Goal: Information Seeking & Learning: Learn about a topic

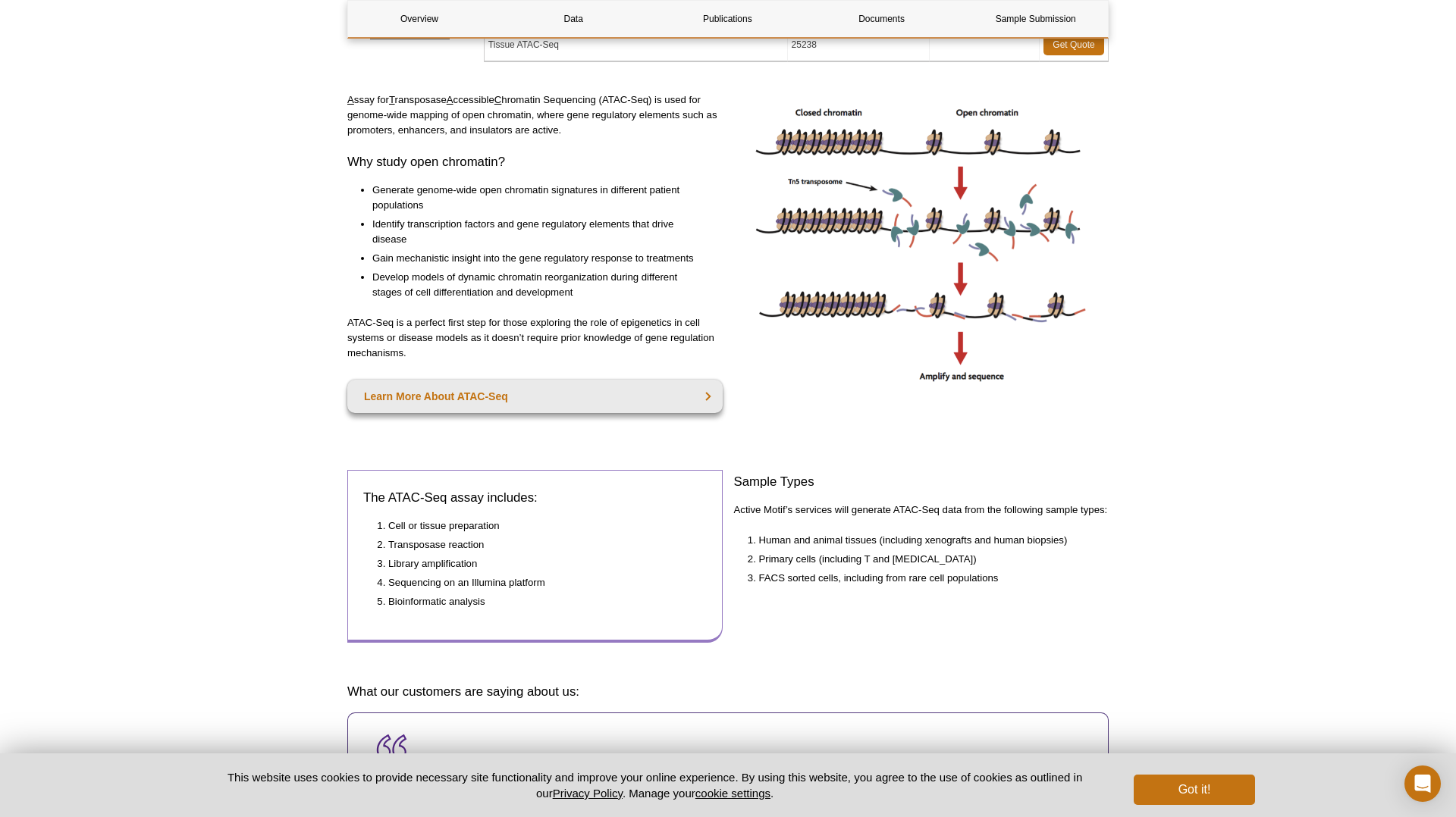
scroll to position [298, 0]
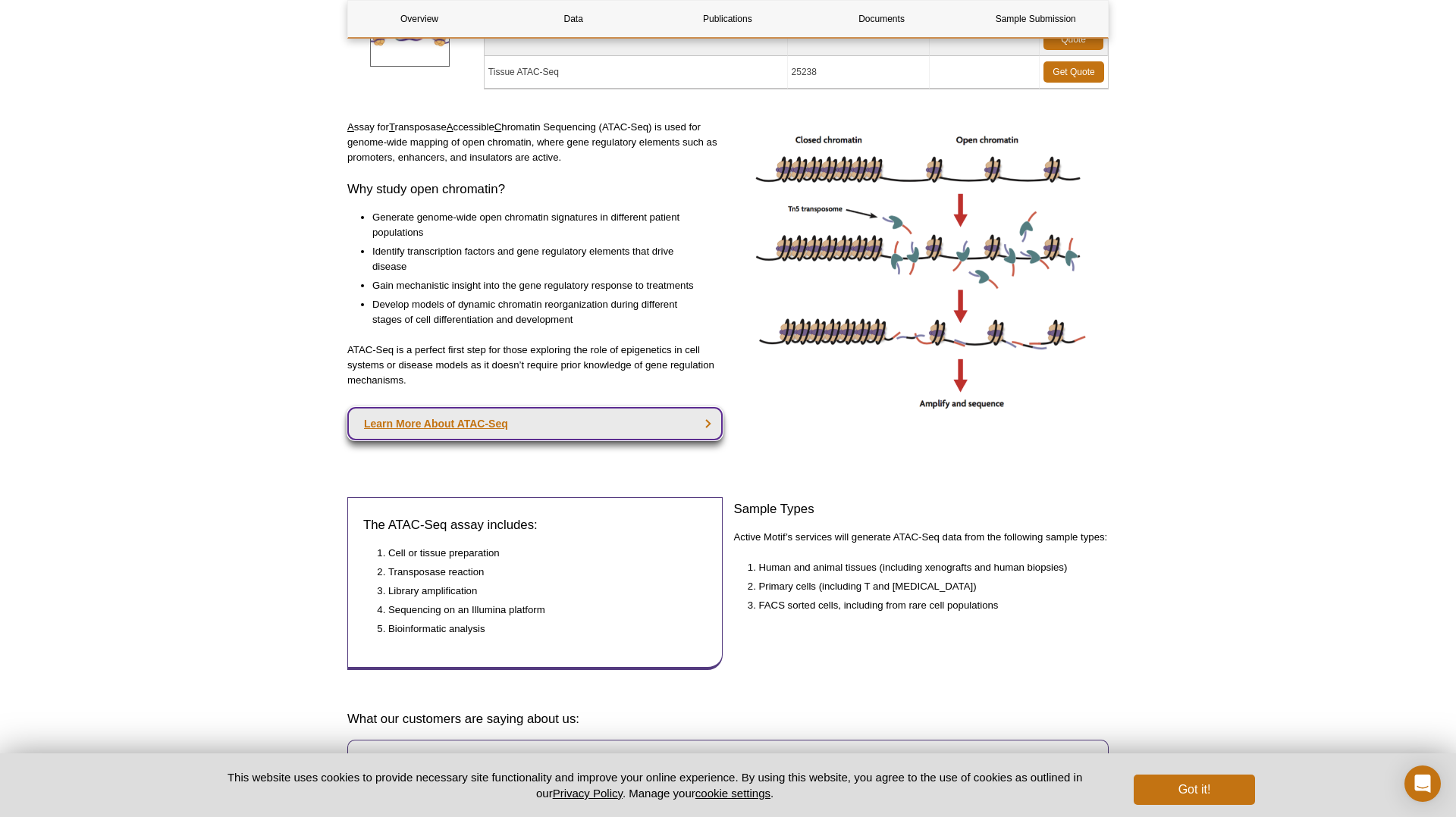
click at [475, 421] on link "Learn More About ATAC-Seq" at bounding box center [535, 423] width 375 height 33
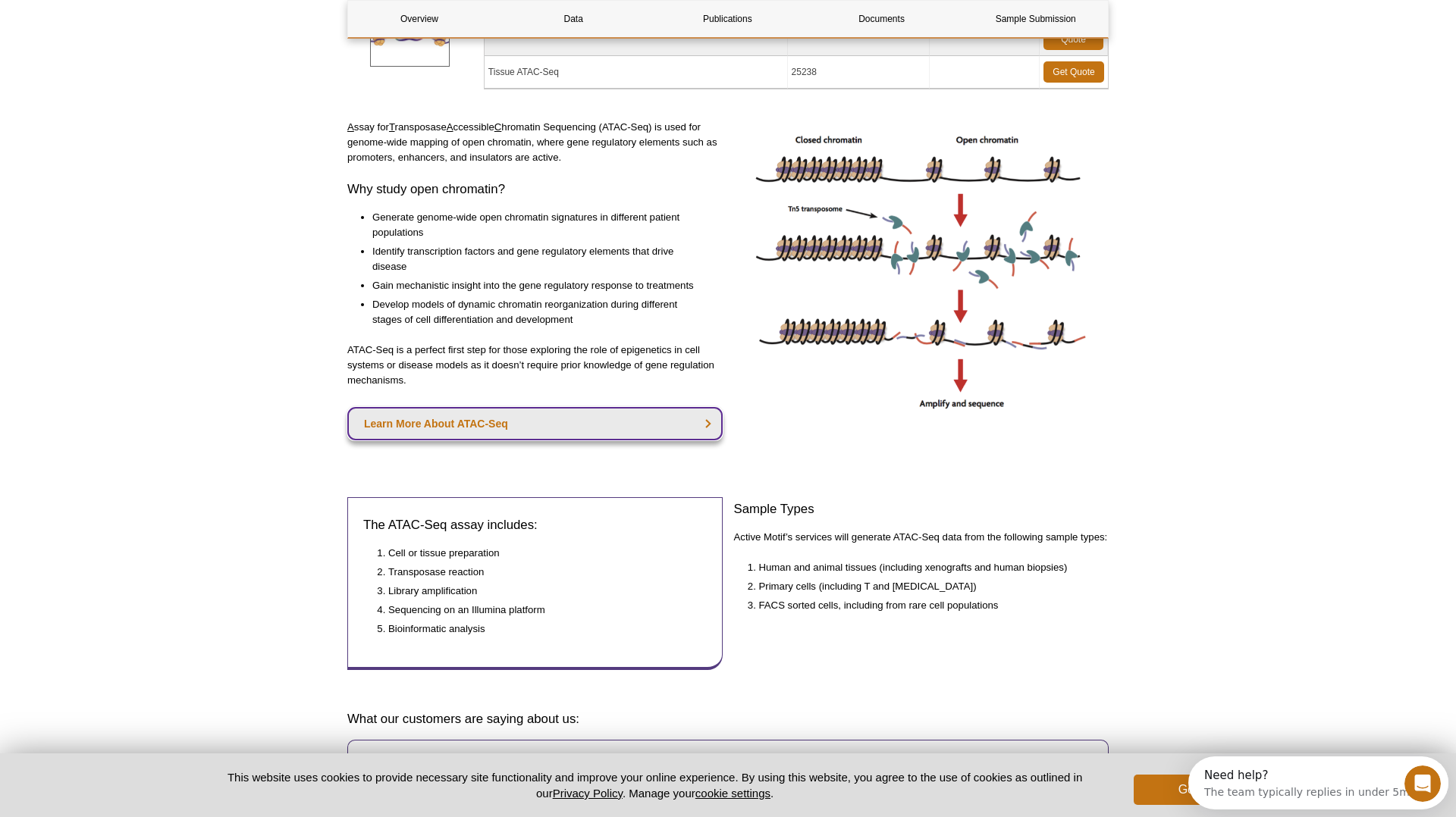
scroll to position [0, 0]
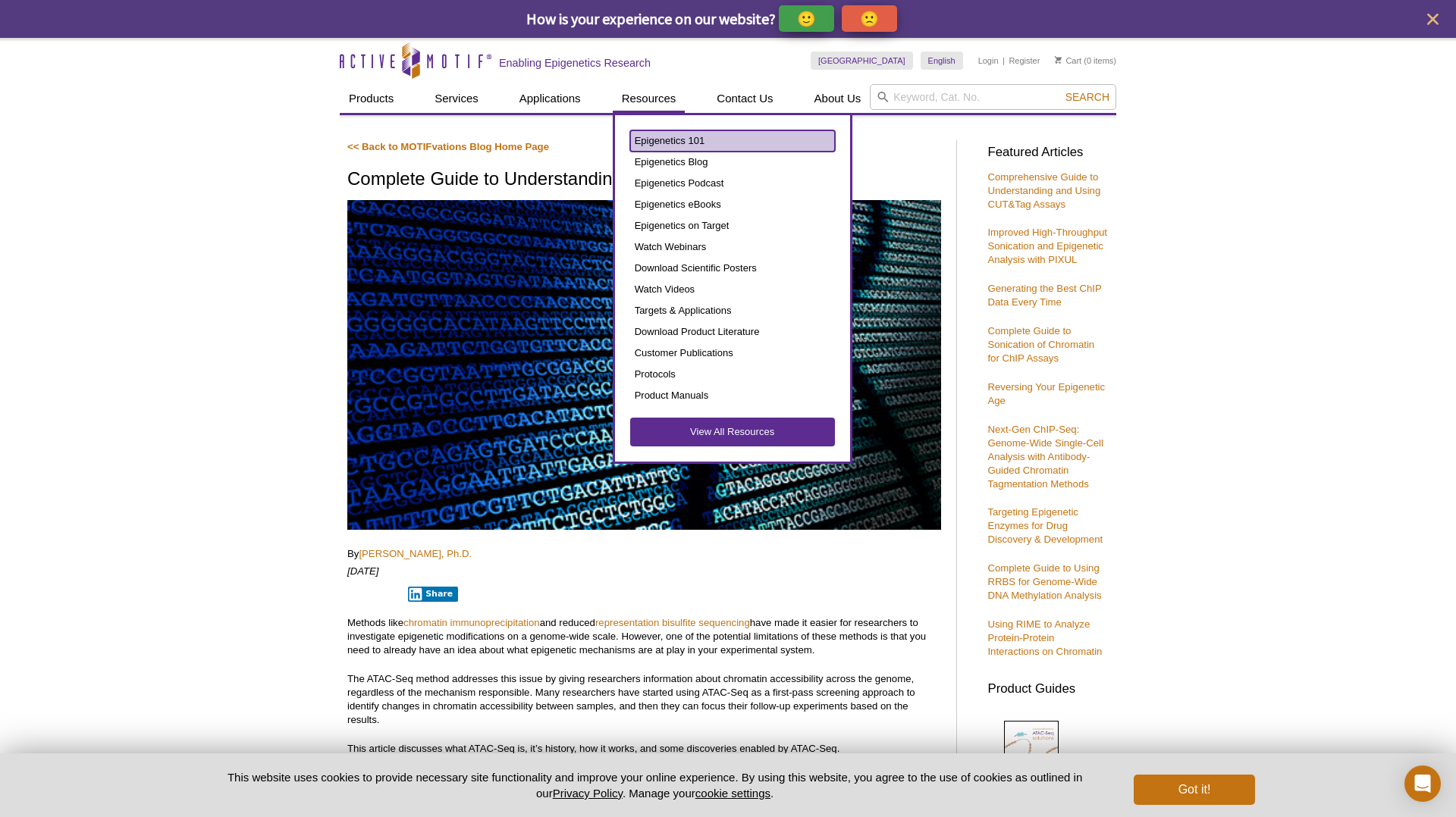
click at [670, 141] on link "Epigenetics 101" at bounding box center [731, 141] width 205 height 21
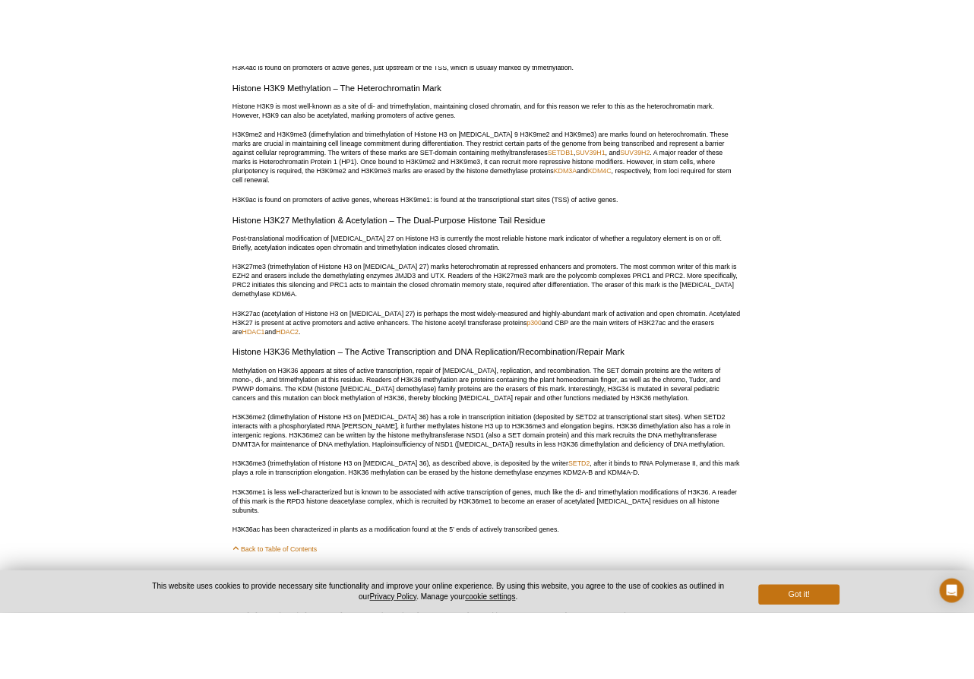
scroll to position [3171, 0]
